Goal: Communication & Community: Answer question/provide support

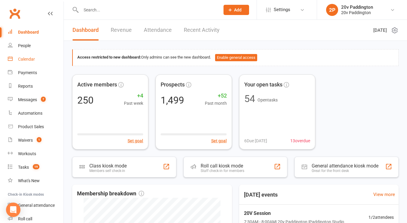
click at [34, 60] on div "Calendar" at bounding box center [26, 59] width 17 height 5
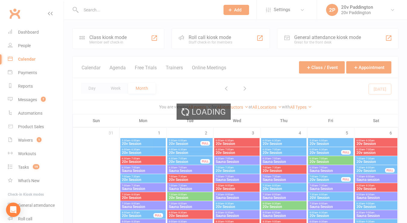
click at [116, 68] on div "Loading" at bounding box center [203, 111] width 407 height 223
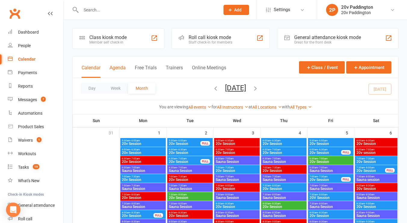
click at [122, 68] on button "Agenda" at bounding box center [117, 71] width 16 height 13
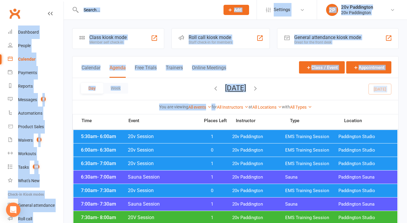
drag, startPoint x: 122, startPoint y: 68, endPoint x: 214, endPoint y: 108, distance: 100.3
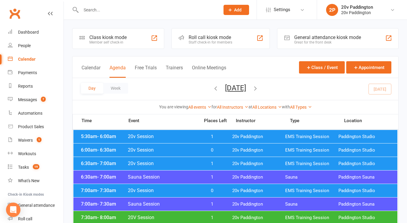
click at [183, 85] on div "Day Week [DATE] [DATE] Sun Mon Tue Wed Thu Fri Sat 31 01 02 03 04 05 06 07 08 0…" at bounding box center [234, 89] width 325 height 22
click at [258, 91] on icon "button" at bounding box center [255, 88] width 7 height 7
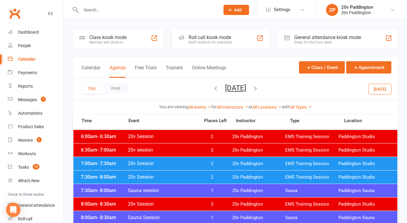
click at [254, 162] on span "20v Paddington" at bounding box center [258, 164] width 53 height 6
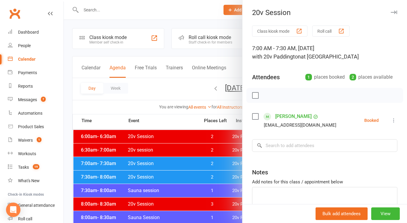
click at [187, 154] on div at bounding box center [235, 111] width 343 height 223
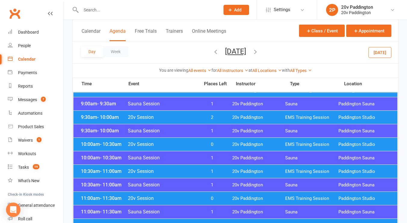
scroll to position [181, 0]
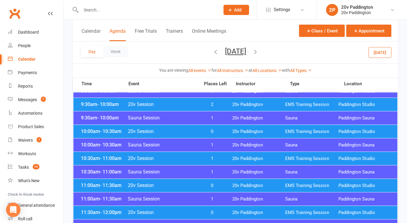
drag, startPoint x: 184, startPoint y: 156, endPoint x: 165, endPoint y: 158, distance: 19.3
click at [165, 158] on span "20v Session" at bounding box center [161, 159] width 69 height 6
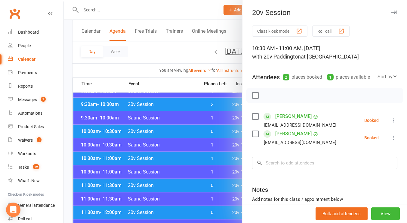
click at [165, 158] on div at bounding box center [235, 111] width 343 height 223
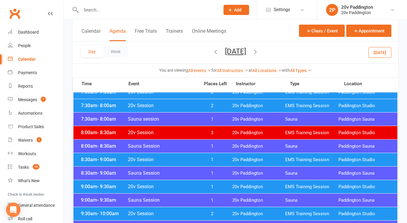
scroll to position [72, 0]
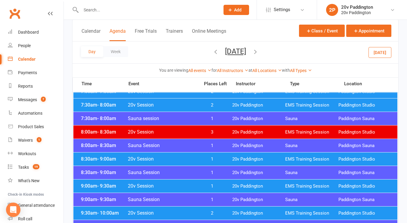
click at [178, 160] on span "20v Session" at bounding box center [161, 159] width 69 height 6
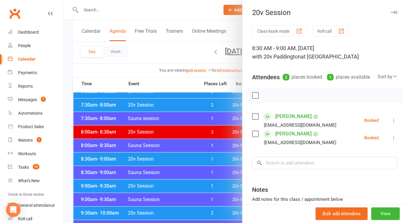
click at [175, 160] on div at bounding box center [235, 111] width 343 height 223
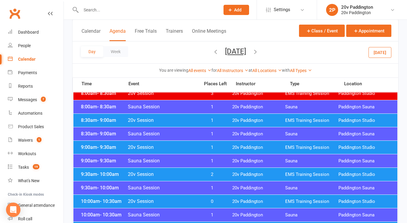
scroll to position [111, 0]
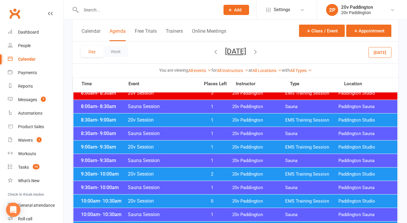
drag, startPoint x: 175, startPoint y: 175, endPoint x: 166, endPoint y: 173, distance: 8.8
click at [166, 173] on span "20v Session" at bounding box center [161, 174] width 69 height 6
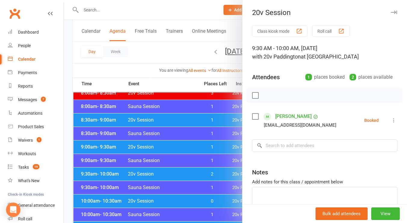
click at [166, 173] on div at bounding box center [235, 111] width 343 height 223
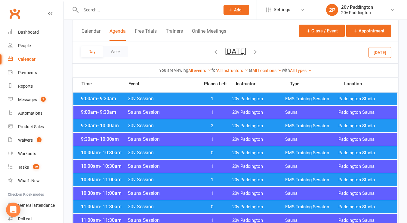
scroll to position [160, 0]
click at [181, 149] on div "10:00am - 10:30am 20v Session 0 20v Paddington EMS Training Session [GEOGRAPHIC…" at bounding box center [235, 152] width 324 height 13
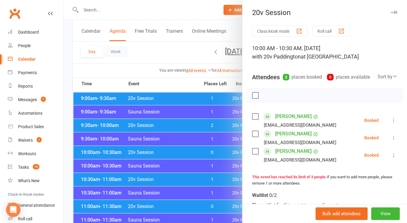
click at [181, 149] on div at bounding box center [235, 111] width 343 height 223
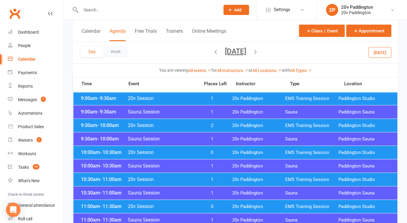
scroll to position [176, 0]
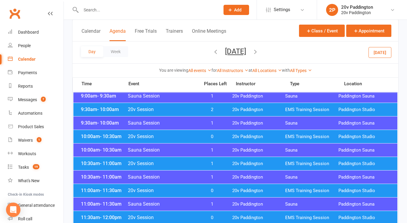
drag, startPoint x: 180, startPoint y: 156, endPoint x: 173, endPoint y: 165, distance: 11.5
click at [173, 165] on span "20v Session" at bounding box center [161, 164] width 69 height 6
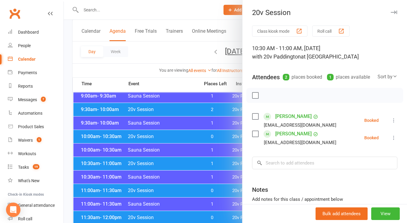
click at [173, 165] on div at bounding box center [235, 111] width 343 height 223
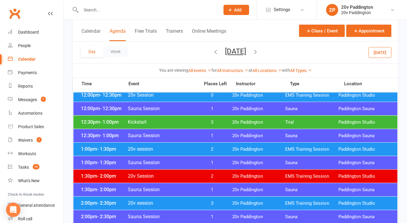
scroll to position [327, 0]
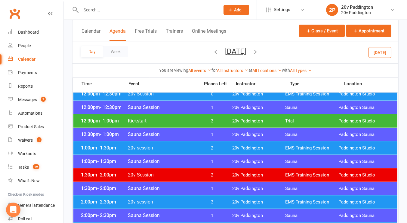
click at [199, 145] on span "2" at bounding box center [212, 148] width 32 height 6
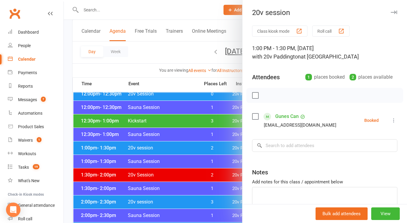
click at [199, 145] on div at bounding box center [235, 111] width 343 height 223
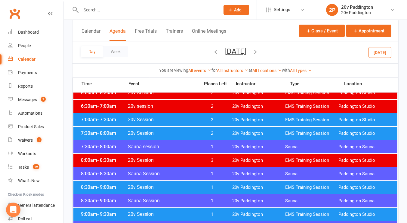
scroll to position [0, 0]
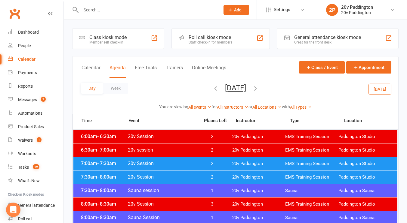
click at [239, 86] on button "[DATE]" at bounding box center [235, 88] width 21 height 8
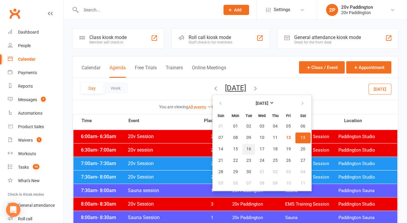
click at [246, 148] on span "16" at bounding box center [248, 149] width 5 height 5
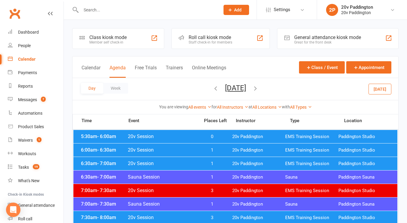
drag, startPoint x: 220, startPoint y: 136, endPoint x: 174, endPoint y: 151, distance: 48.2
click at [174, 151] on span "20v Session" at bounding box center [161, 150] width 69 height 6
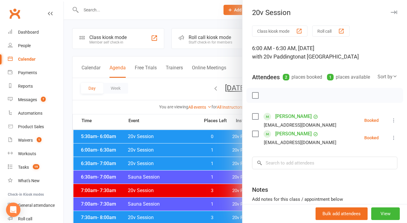
click at [178, 144] on div at bounding box center [235, 111] width 343 height 223
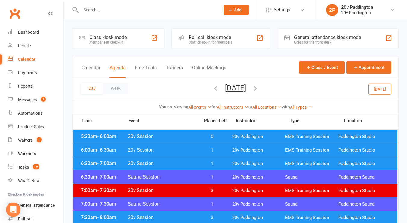
click at [173, 166] on span "20v Session" at bounding box center [161, 164] width 69 height 6
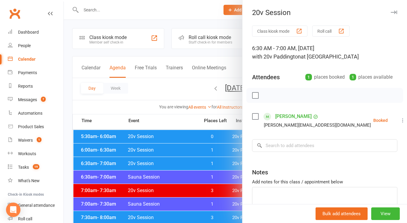
click at [399, 120] on icon at bounding box center [402, 120] width 6 height 6
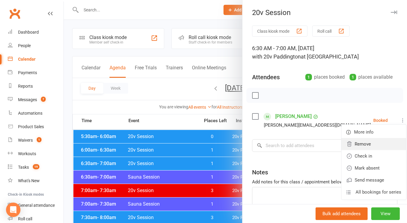
click at [357, 144] on link "Remove" at bounding box center [373, 144] width 65 height 12
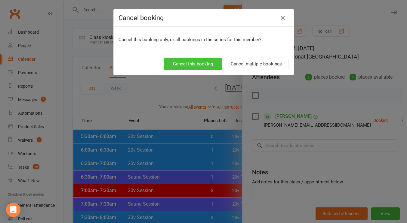
click at [201, 63] on button "Cancel this booking" at bounding box center [192, 64] width 59 height 13
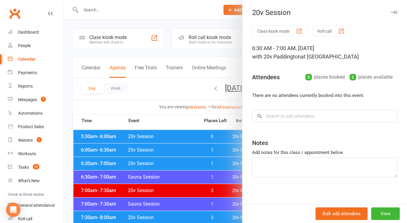
click at [157, 90] on div at bounding box center [235, 111] width 343 height 223
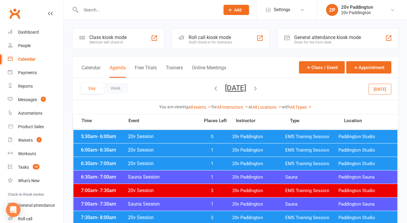
click at [245, 87] on button "[DATE]" at bounding box center [235, 88] width 21 height 8
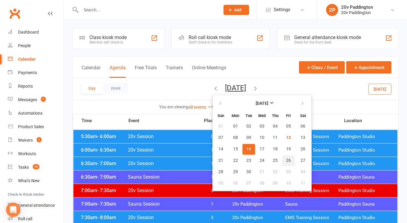
click at [286, 159] on span "26" at bounding box center [288, 160] width 5 height 5
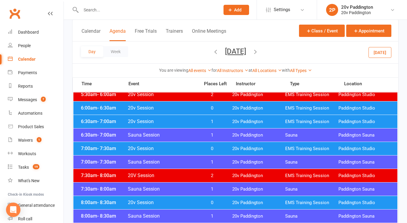
scroll to position [44, 0]
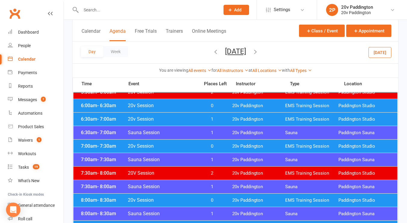
click at [184, 142] on div "7:00am - 7:30am 20v Session 0 20v Paddington EMS Training Session [GEOGRAPHIC_D…" at bounding box center [235, 146] width 324 height 13
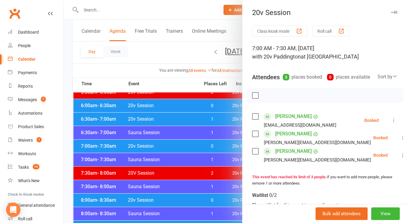
click at [170, 142] on div at bounding box center [235, 111] width 343 height 223
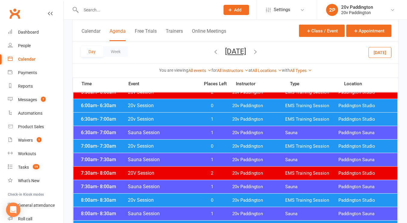
drag, startPoint x: 250, startPoint y: 47, endPoint x: 230, endPoint y: 45, distance: 19.9
click at [230, 45] on div "Day Week [DATE] [DATE] Sun Mon Tue Wed Thu Fri Sat 31 01 02 03 04 05 06 07 08 0…" at bounding box center [234, 52] width 325 height 22
click at [230, 53] on button "[DATE]" at bounding box center [235, 51] width 21 height 8
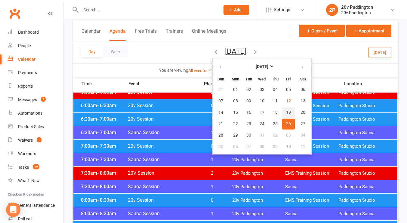
click at [286, 114] on span "19" at bounding box center [288, 112] width 5 height 5
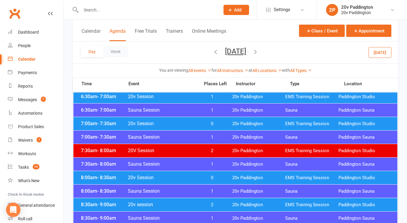
scroll to position [60, 0]
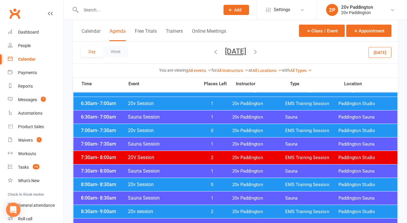
click at [245, 130] on span "20v Paddington" at bounding box center [258, 131] width 53 height 6
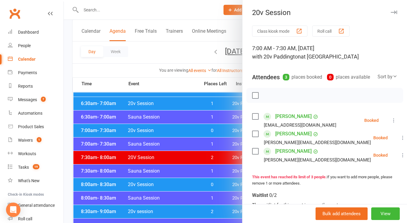
click at [231, 55] on div at bounding box center [235, 111] width 343 height 223
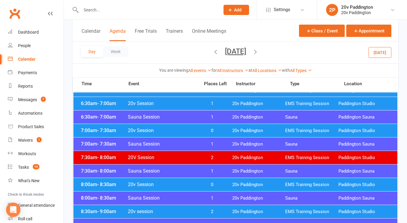
click at [233, 50] on button "[DATE]" at bounding box center [235, 51] width 21 height 8
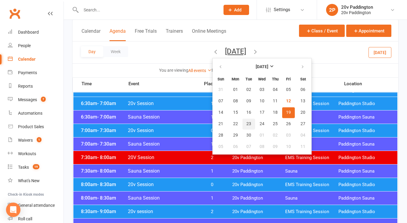
click at [242, 123] on button "23" at bounding box center [248, 124] width 13 height 11
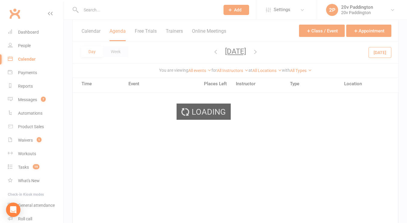
scroll to position [58, 0]
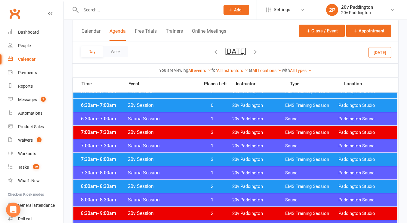
click at [225, 53] on button "[DATE]" at bounding box center [235, 51] width 21 height 8
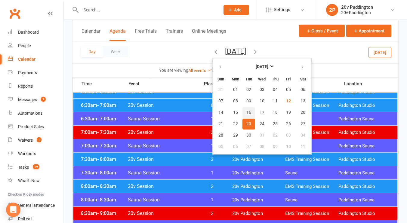
click at [246, 113] on span "16" at bounding box center [248, 112] width 5 height 5
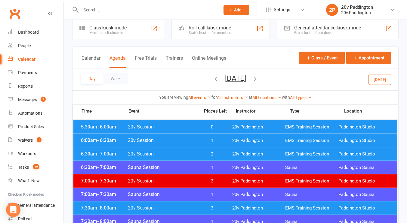
scroll to position [0, 0]
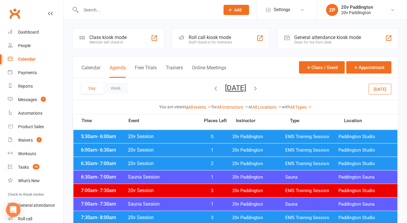
click at [193, 137] on span "20v Session" at bounding box center [161, 137] width 69 height 6
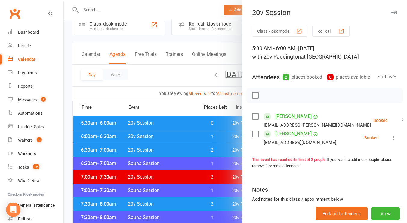
scroll to position [14, 0]
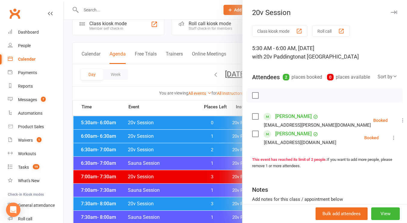
click at [174, 188] on div at bounding box center [235, 111] width 343 height 223
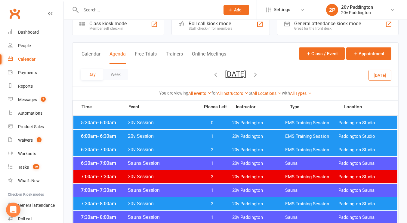
click at [178, 209] on div "7:30am - 8:00am 20v Session 3 20v Paddington EMS Training Session [GEOGRAPHIC_D…" at bounding box center [235, 203] width 324 height 13
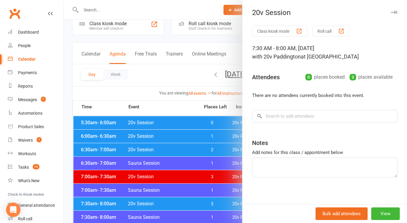
drag, startPoint x: 181, startPoint y: 203, endPoint x: 147, endPoint y: 192, distance: 35.6
click at [147, 192] on div at bounding box center [235, 111] width 343 height 223
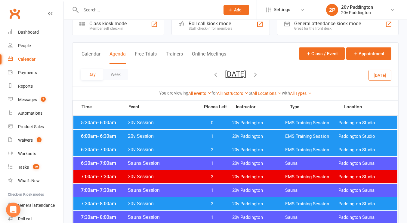
click at [178, 148] on span "20v Session" at bounding box center [161, 150] width 69 height 6
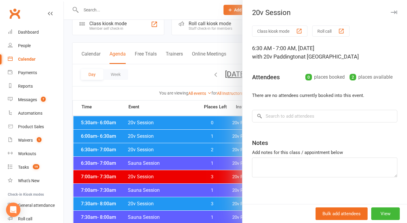
click at [178, 148] on div at bounding box center [235, 111] width 343 height 223
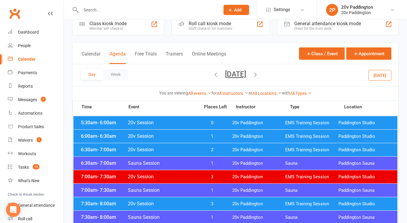
click at [235, 73] on button "[DATE]" at bounding box center [235, 74] width 21 height 8
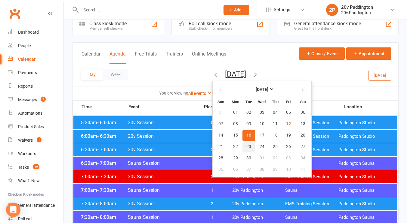
click at [242, 147] on button "23" at bounding box center [248, 147] width 13 height 11
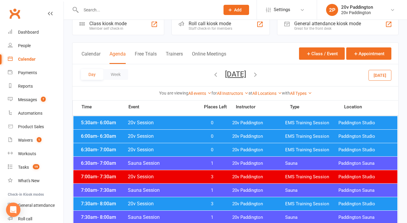
click at [156, 147] on span "20v Session" at bounding box center [161, 150] width 69 height 6
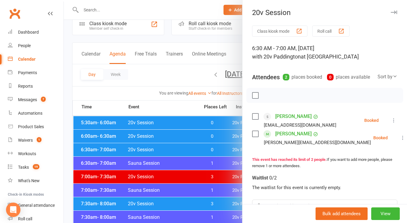
click at [224, 72] on div at bounding box center [235, 111] width 343 height 223
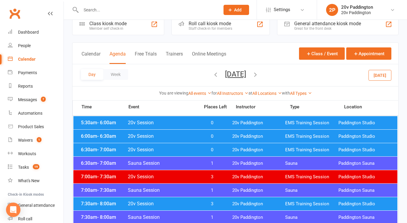
click at [231, 71] on button "[DATE]" at bounding box center [235, 74] width 21 height 8
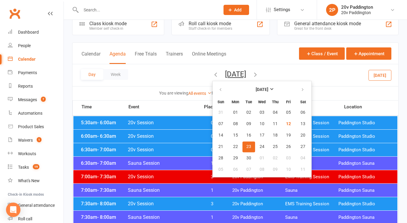
click at [181, 71] on div "Day Week [DATE] [DATE] Sun Mon Tue Wed Thu Fri Sat 31 01 02 03 04 05 06 07 08 0…" at bounding box center [234, 75] width 325 height 22
click at [225, 75] on button "[DATE]" at bounding box center [235, 74] width 21 height 8
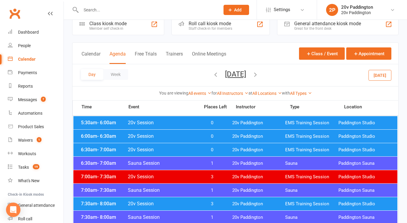
scroll to position [9, 0]
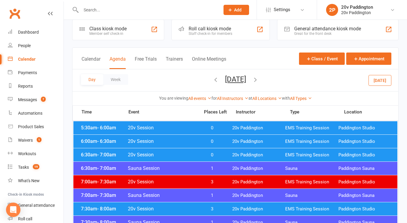
click at [246, 82] on button "[DATE]" at bounding box center [235, 79] width 21 height 8
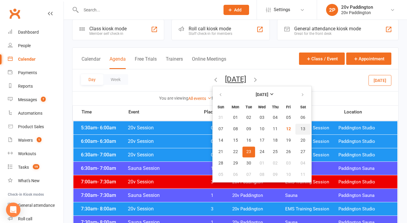
click at [300, 130] on span "13" at bounding box center [302, 129] width 5 height 5
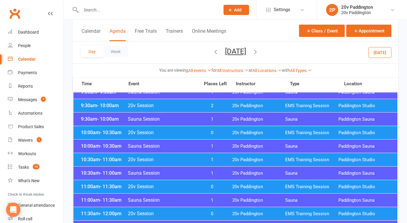
scroll to position [179, 0]
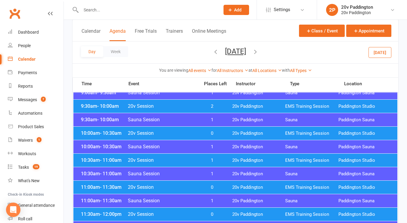
drag, startPoint x: 243, startPoint y: 46, endPoint x: 234, endPoint y: 50, distance: 9.4
click at [234, 50] on button "[DATE]" at bounding box center [235, 51] width 21 height 8
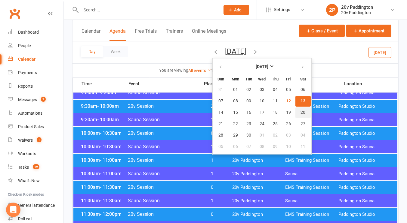
click at [295, 112] on button "20" at bounding box center [302, 112] width 15 height 11
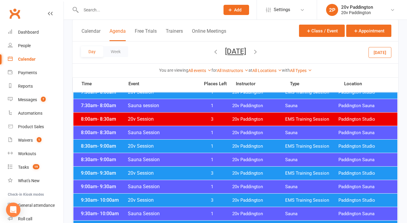
scroll to position [84, 0]
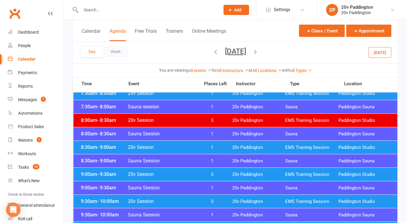
click at [147, 144] on div "8:30am - 9:00am 20v Session 1 20v Paddington EMS Training Session [GEOGRAPHIC_D…" at bounding box center [235, 147] width 324 height 13
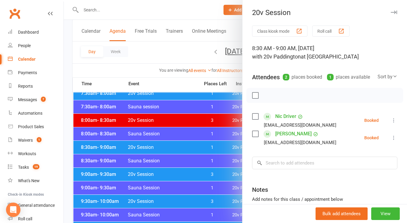
click at [278, 161] on div "Class kiosk mode Roll call 8:30 AM - 9:00 AM, [DATE] with 20v Paddington at [GE…" at bounding box center [324, 140] width 164 height 229
click at [273, 169] on input "search" at bounding box center [324, 163] width 145 height 13
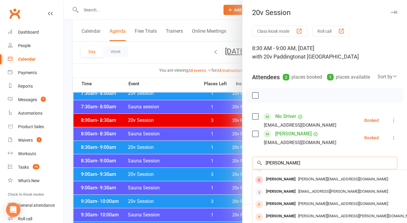
scroll to position [0, 0]
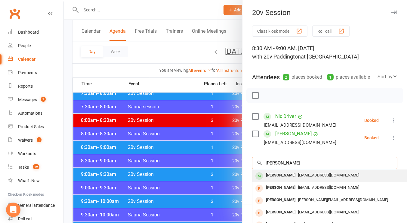
type input "[PERSON_NAME]"
click at [298, 178] on span "[EMAIL_ADDRESS][DOMAIN_NAME]" at bounding box center [328, 175] width 61 height 5
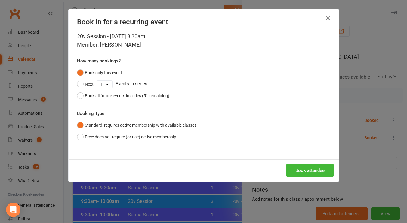
click at [301, 163] on div "Book attendee" at bounding box center [204, 171] width 270 height 22
click at [299, 172] on button "Book attendee" at bounding box center [310, 170] width 48 height 13
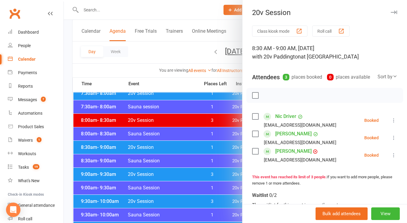
click at [136, 47] on div at bounding box center [235, 111] width 343 height 223
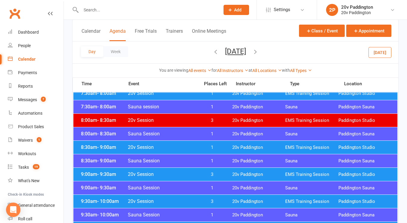
click at [227, 45] on div "Day Week [DATE] [DATE] Sun Mon Tue Wed Thu Fri Sat 31 01 02 03 04 05 06 07 08 0…" at bounding box center [234, 52] width 325 height 22
click at [227, 51] on button "[DATE]" at bounding box center [235, 51] width 21 height 8
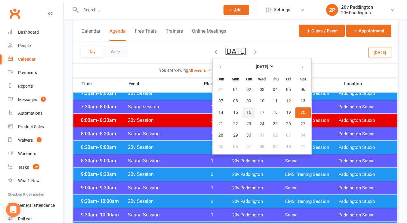
click at [246, 113] on span "16" at bounding box center [248, 112] width 5 height 5
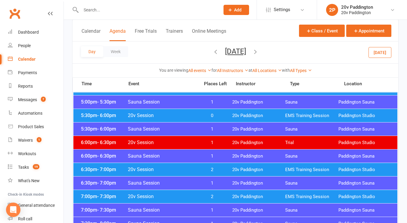
scroll to position [581, 0]
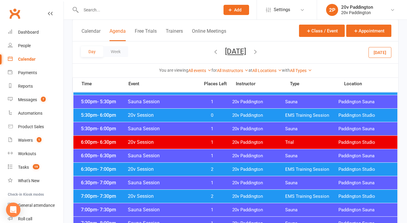
click at [175, 169] on span "20v Session" at bounding box center [161, 169] width 69 height 6
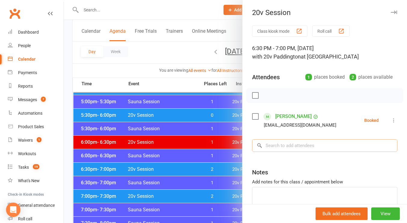
click at [280, 143] on input "search" at bounding box center [324, 145] width 145 height 13
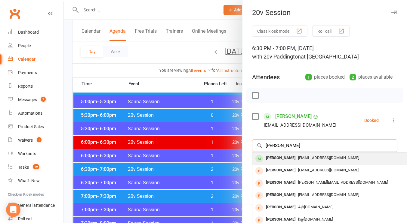
type input "[PERSON_NAME]"
click at [287, 160] on div "[PERSON_NAME]" at bounding box center [280, 158] width 35 height 9
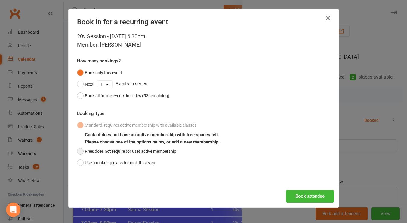
click at [121, 154] on button "Free: does not require (or use) active membership" at bounding box center [126, 151] width 99 height 11
click at [297, 193] on button "Book attendee" at bounding box center [310, 196] width 48 height 13
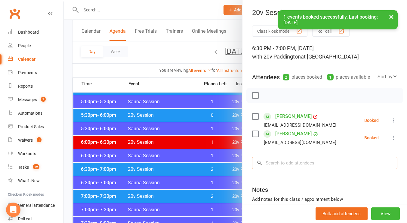
click at [287, 169] on input "search" at bounding box center [324, 163] width 145 height 13
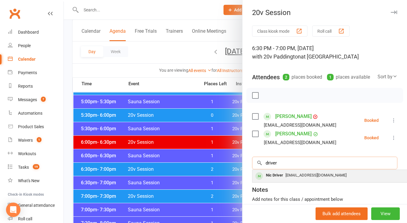
type input "driver"
click at [281, 180] on div "Nic Driver" at bounding box center [274, 175] width 22 height 9
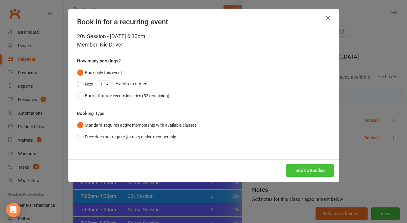
click at [310, 172] on button "Book attendee" at bounding box center [310, 170] width 48 height 13
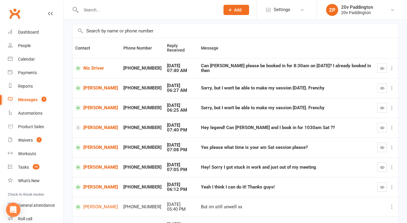
scroll to position [41, 0]
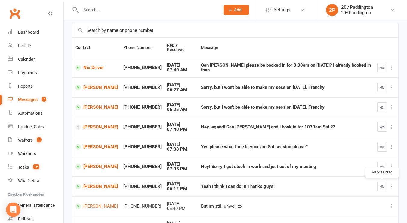
click at [381, 187] on icon "button" at bounding box center [381, 186] width 5 height 5
click at [94, 107] on link "Franziska Mayr" at bounding box center [96, 108] width 43 height 6
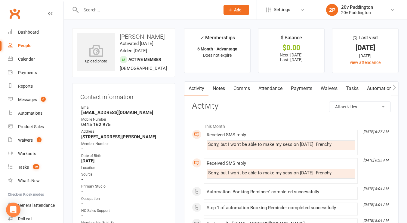
click at [236, 92] on link "Comms" at bounding box center [241, 89] width 25 height 14
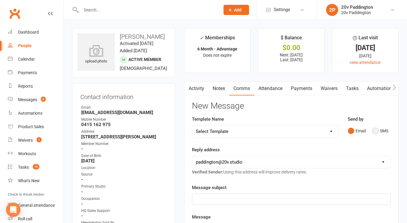
click at [382, 127] on button "SMS" at bounding box center [380, 130] width 16 height 11
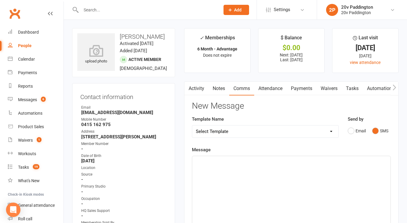
click at [292, 193] on div "﻿" at bounding box center [291, 201] width 198 height 90
click at [214, 163] on span "all good! thanks for the heads up :) Have a lovely weekend - Zac" at bounding box center [260, 161] width 128 height 5
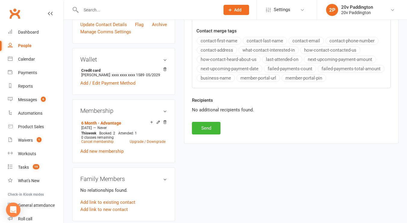
scroll to position [247, 0]
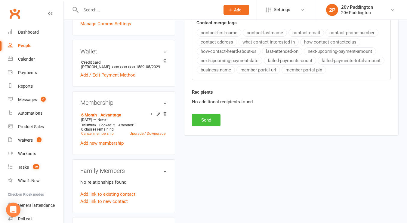
click at [211, 118] on button "Send" at bounding box center [206, 120] width 29 height 13
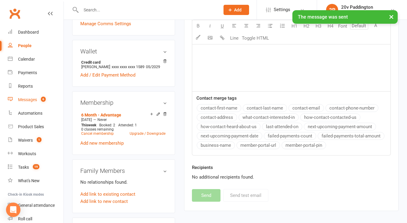
click at [49, 104] on link "Messages 6" at bounding box center [36, 100] width 56 height 14
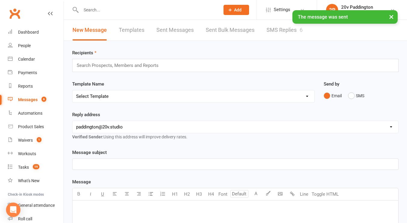
click at [293, 30] on link "SMS Replies 6" at bounding box center [284, 30] width 36 height 21
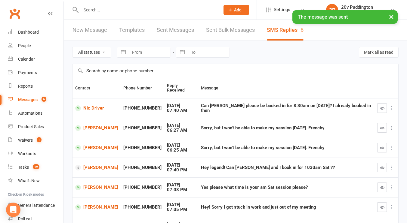
scroll to position [0, 0]
click at [385, 129] on button "button" at bounding box center [382, 128] width 10 height 10
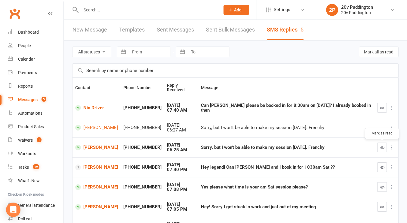
click at [385, 146] on button "button" at bounding box center [382, 148] width 10 height 10
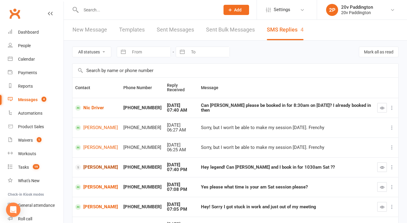
click at [103, 168] on link "Clare Whiteman" at bounding box center [96, 168] width 43 height 6
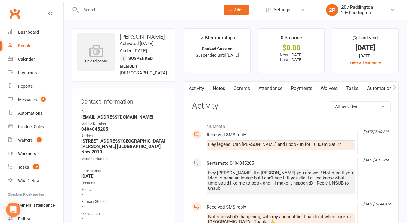
click at [238, 87] on link "Comms" at bounding box center [241, 89] width 25 height 14
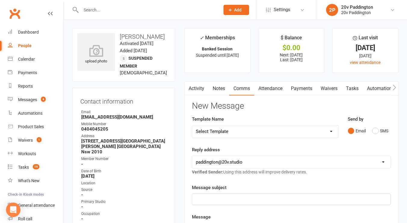
click at [369, 129] on div "Email SMS" at bounding box center [368, 130] width 43 height 11
click at [373, 129] on button "SMS" at bounding box center [380, 130] width 16 height 11
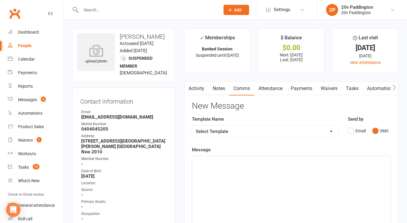
click at [279, 184] on div "﻿" at bounding box center [291, 201] width 198 height 90
click at [206, 160] on span "unfortunatley i dont have 2" at bounding box center [222, 161] width 53 height 5
click at [258, 164] on p "unfortunately i dont have 2" at bounding box center [291, 161] width 191 height 7
click at [230, 162] on span "unfortunately i dont have 2 spots in that session :(" at bounding box center [246, 161] width 101 height 5
click at [316, 163] on p "unfortunately i don't have 2 spots in that session :(" at bounding box center [291, 161] width 191 height 7
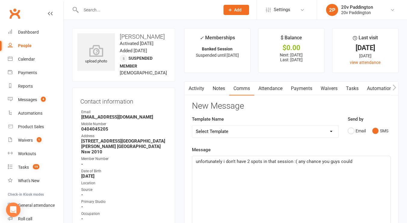
click at [364, 159] on p "unfortunately i don't have 2 spots in that session :( any chance you guys could" at bounding box center [291, 161] width 191 height 7
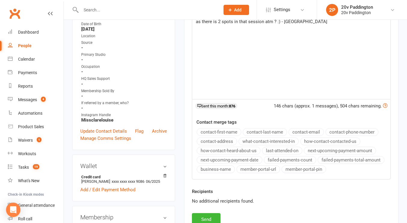
scroll to position [208, 0]
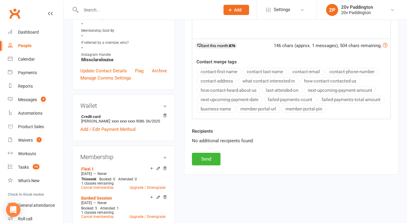
click at [206, 152] on div "Recipients No additional recipients found." at bounding box center [291, 140] width 208 height 25
click at [202, 163] on button "Send" at bounding box center [206, 159] width 29 height 13
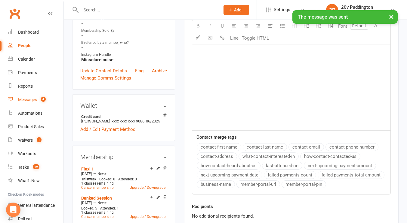
click at [23, 102] on div "Messages" at bounding box center [27, 99] width 19 height 5
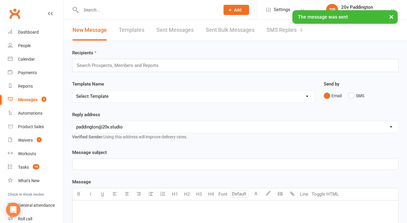
click at [298, 29] on link "SMS Replies 4" at bounding box center [284, 30] width 36 height 21
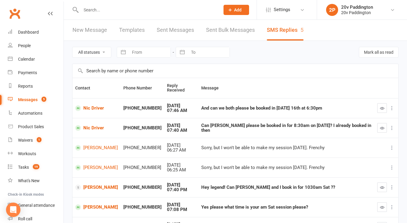
scroll to position [32, 0]
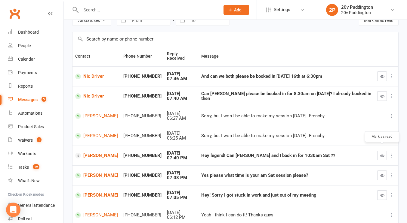
drag, startPoint x: 383, startPoint y: 150, endPoint x: 232, endPoint y: 21, distance: 198.8
click at [383, 154] on icon "button" at bounding box center [381, 156] width 5 height 5
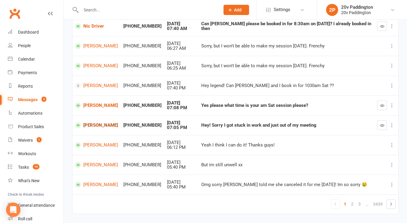
scroll to position [102, 0]
click at [95, 103] on link "Giselle Vieira" at bounding box center [96, 106] width 43 height 6
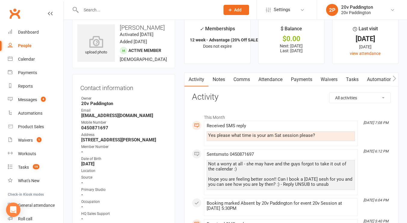
scroll to position [9, 0]
click at [246, 75] on link "Comms" at bounding box center [241, 79] width 25 height 14
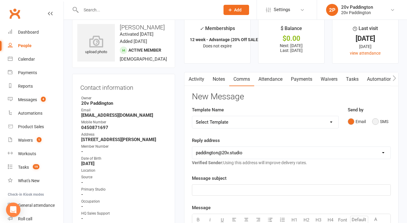
click at [380, 125] on button "SMS" at bounding box center [380, 121] width 16 height 11
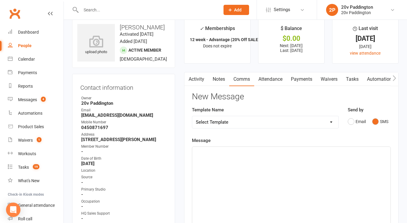
click at [317, 163] on div "﻿" at bounding box center [291, 192] width 198 height 90
click at [268, 152] on span "i have a spot at 7, 7:30, 8:30, 9, 9:30, 10:30," at bounding box center [238, 152] width 84 height 5
click at [219, 153] on span "i have a spot at 7, 7:30, 8:30, 9, 9:30 and 10:30," at bounding box center [242, 152] width 92 height 5
click at [300, 153] on p "i have a spots at 7, 7:30, 8:30, 9, 9:30 and 10:30," at bounding box center [291, 152] width 191 height 7
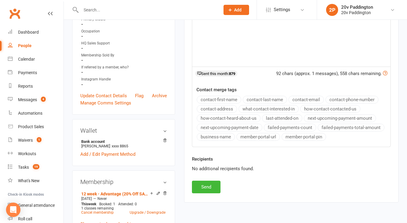
scroll to position [180, 0]
click at [211, 186] on button "Send" at bounding box center [206, 187] width 29 height 13
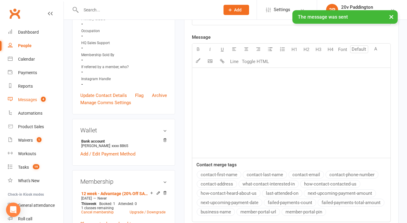
click at [25, 97] on link "Messages 4" at bounding box center [36, 100] width 56 height 14
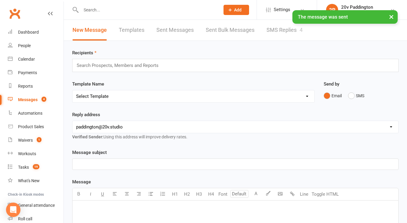
click at [281, 10] on div "× The message was sent" at bounding box center [199, 10] width 399 height 0
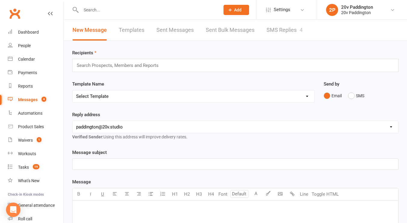
click at [280, 28] on link "SMS Replies 4" at bounding box center [284, 30] width 36 height 21
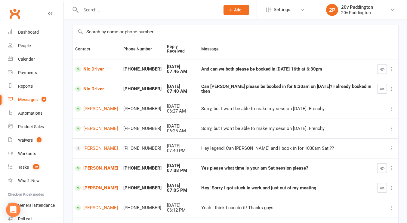
scroll to position [55, 0]
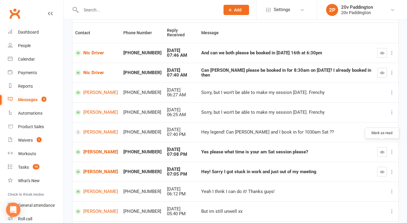
click at [385, 147] on button "button" at bounding box center [382, 152] width 10 height 10
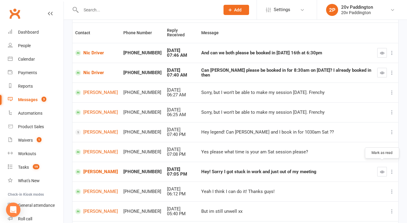
click at [379, 167] on button "button" at bounding box center [382, 172] width 10 height 10
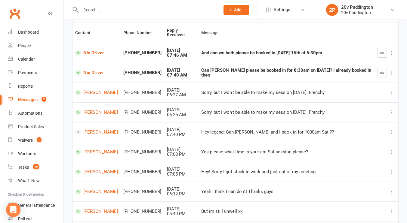
scroll to position [0, 0]
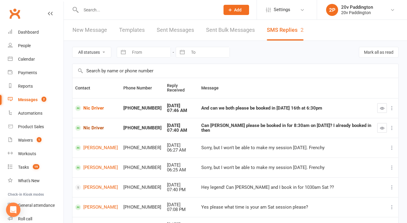
click at [96, 125] on link "Nic Driver" at bounding box center [96, 128] width 43 height 6
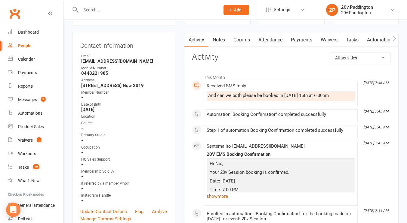
scroll to position [51, 0]
click at [239, 35] on link "Comms" at bounding box center [241, 40] width 25 height 14
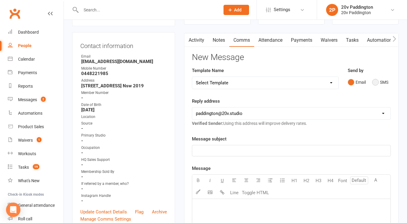
click at [373, 84] on button "SMS" at bounding box center [380, 82] width 16 height 11
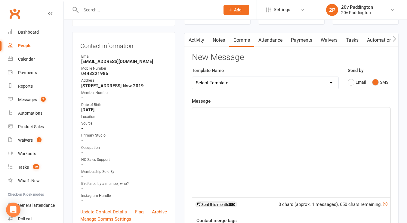
click at [312, 147] on div "﻿" at bounding box center [291, 153] width 198 height 90
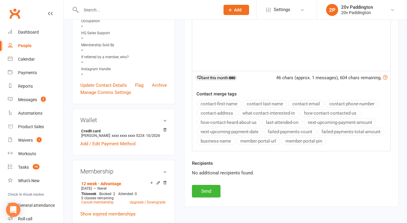
scroll to position [188, 0]
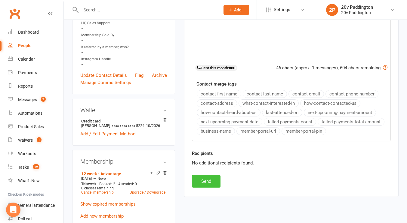
click at [209, 179] on button "Send" at bounding box center [206, 181] width 29 height 13
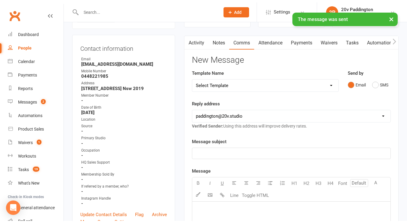
scroll to position [0, 0]
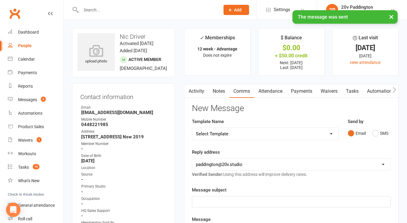
click at [195, 92] on link "Activity" at bounding box center [196, 91] width 24 height 14
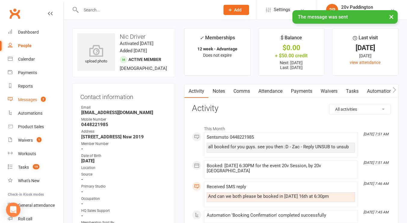
click at [38, 94] on link "Messages 2" at bounding box center [36, 100] width 56 height 14
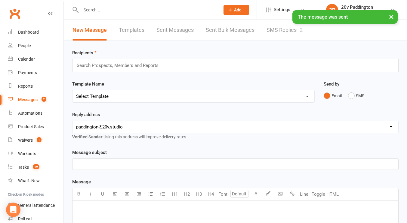
click at [287, 36] on link "SMS Replies 2" at bounding box center [284, 30] width 36 height 21
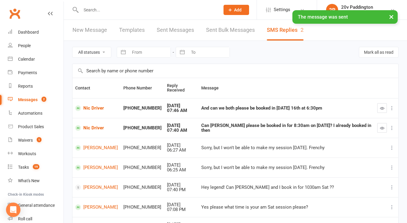
click at [379, 106] on button "button" at bounding box center [382, 108] width 10 height 10
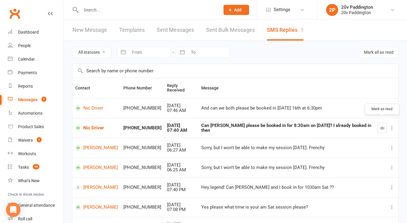
click at [379, 126] on icon "button" at bounding box center [381, 128] width 5 height 5
